Goal: Check status: Check status

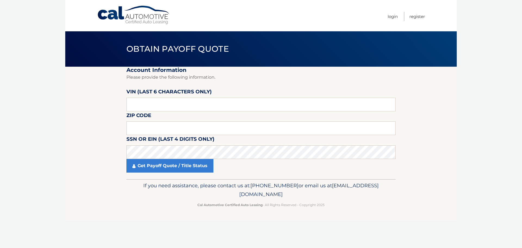
click at [165, 97] on label "VIN (last 6 characters only)" at bounding box center [168, 93] width 85 height 10
click at [162, 110] on input "text" at bounding box center [260, 105] width 269 height 14
click at [154, 107] on input "text" at bounding box center [260, 105] width 269 height 14
click at [154, 125] on input "text" at bounding box center [260, 128] width 269 height 14
click at [160, 134] on input "33327" at bounding box center [260, 128] width 269 height 14
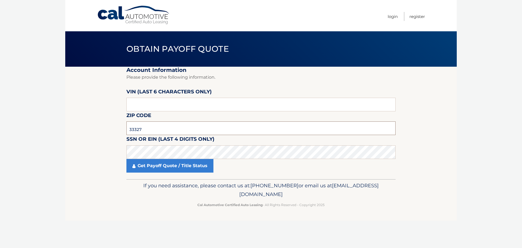
type input "33327"
click at [232, 109] on input "text" at bounding box center [260, 105] width 269 height 14
drag, startPoint x: 219, startPoint y: 109, endPoint x: 114, endPoint y: 103, distance: 105.1
click at [114, 103] on section "Account Information Please provide the following information. VIN (last 6 chara…" at bounding box center [261, 123] width 392 height 112
type input "562478"
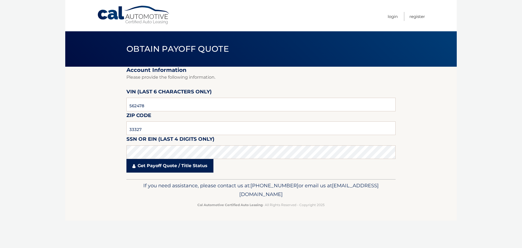
click at [150, 171] on link "Get Payoff Quote / Title Status" at bounding box center [169, 166] width 87 height 14
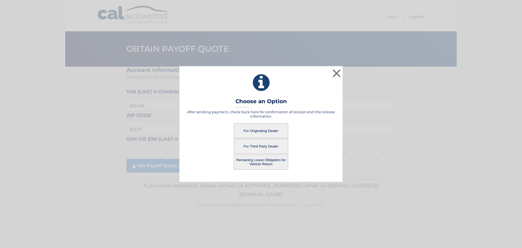
click at [263, 130] on button "For Originating Dealer" at bounding box center [261, 130] width 54 height 15
click at [262, 130] on button "For Originating Dealer" at bounding box center [261, 130] width 54 height 15
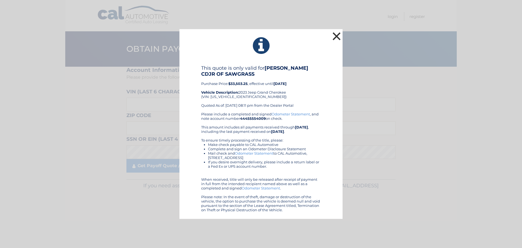
click at [338, 36] on button "×" at bounding box center [336, 36] width 11 height 11
